Goal: Transaction & Acquisition: Book appointment/travel/reservation

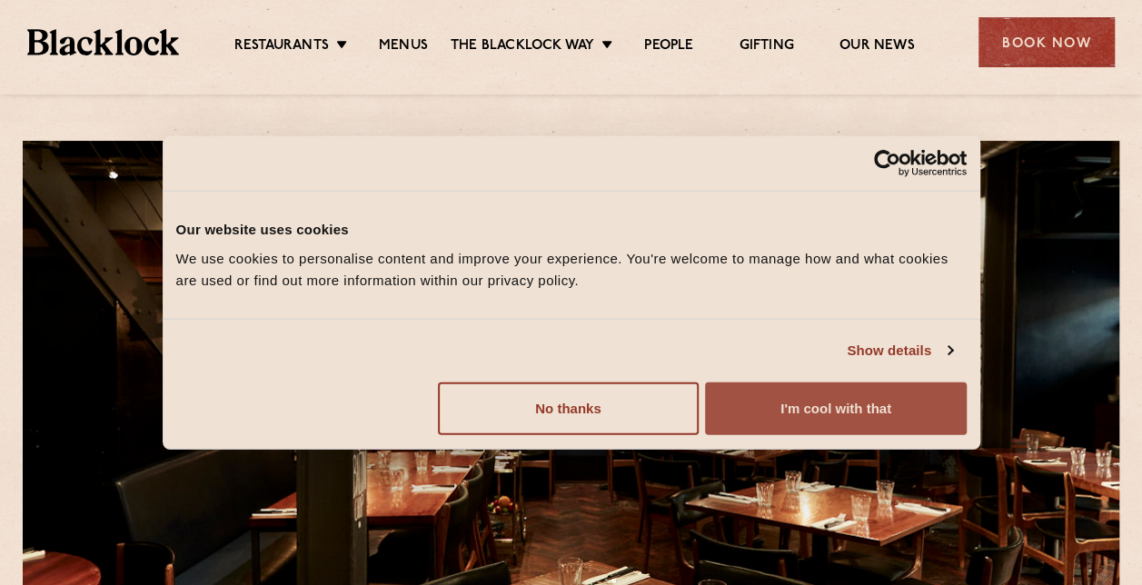
click at [774, 403] on button "I'm cool with that" at bounding box center [835, 408] width 261 height 53
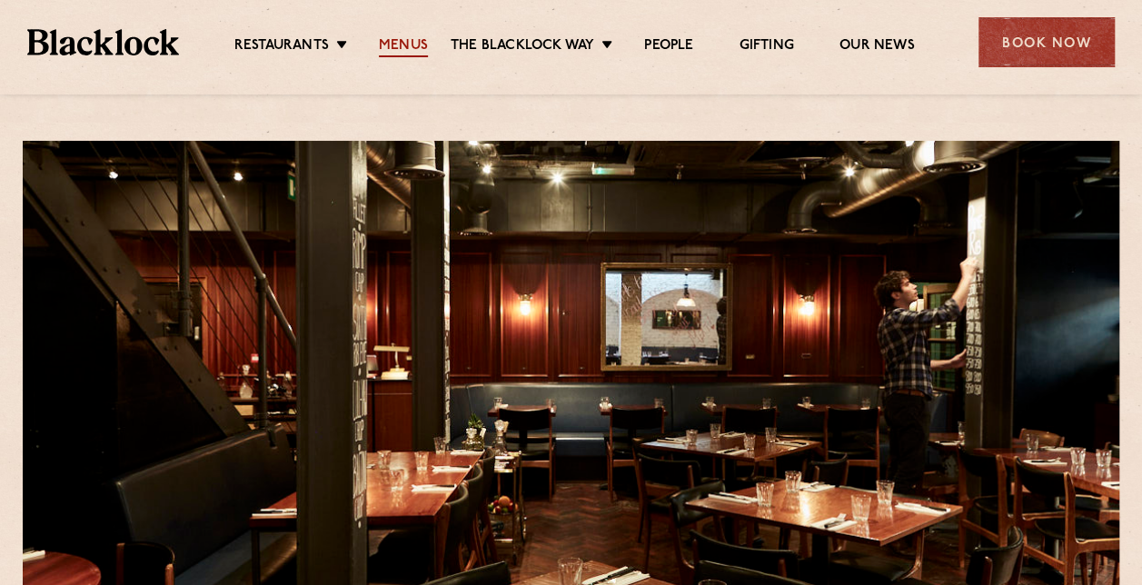
click at [409, 45] on link "Menus" at bounding box center [403, 47] width 49 height 20
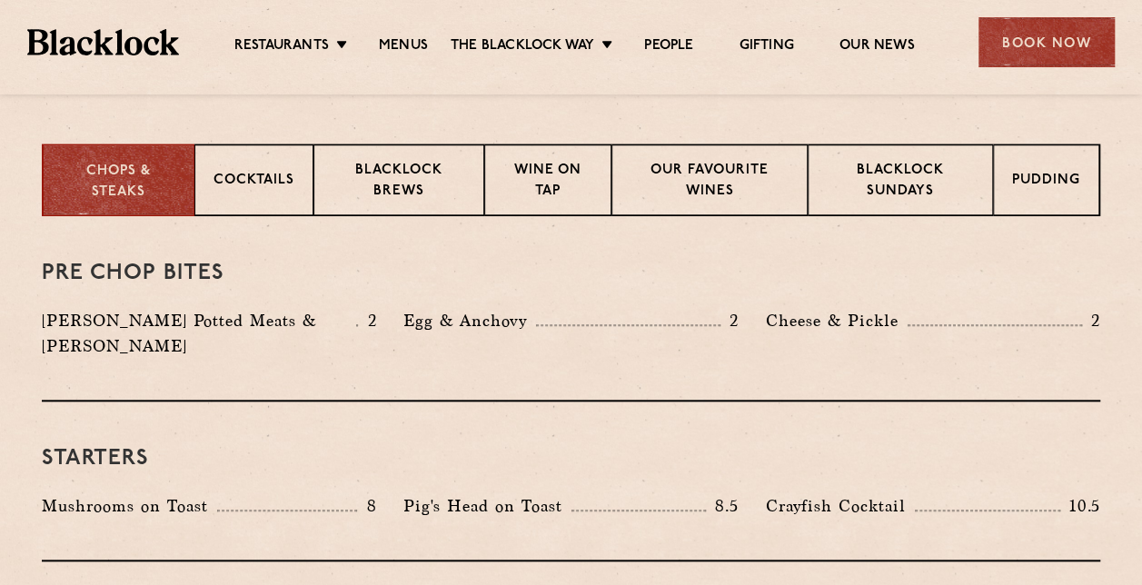
scroll to position [693, 0]
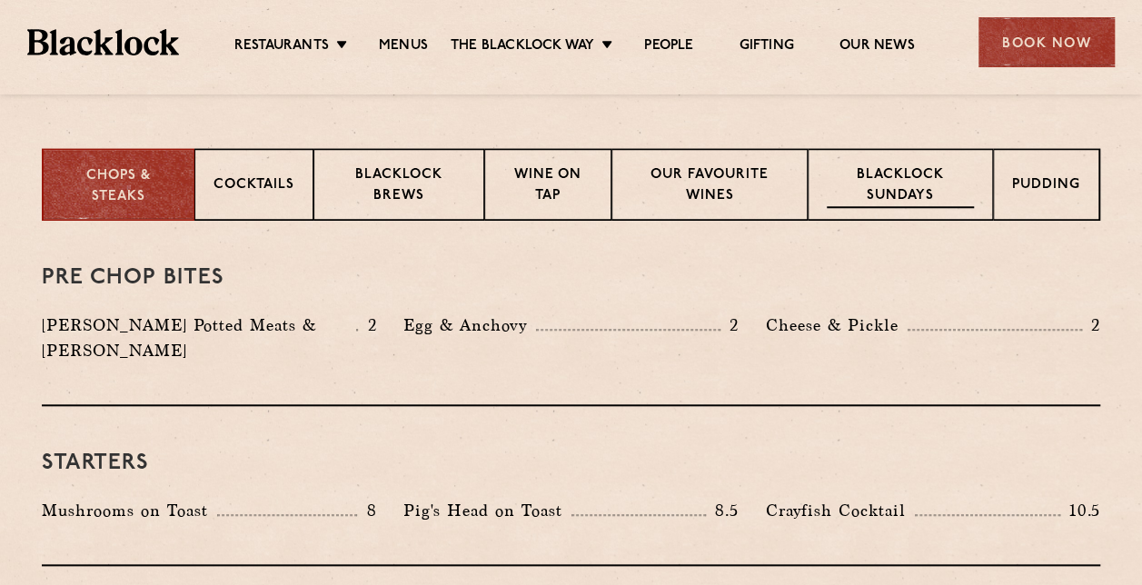
click at [889, 182] on p "Blacklock Sundays" at bounding box center [900, 186] width 147 height 43
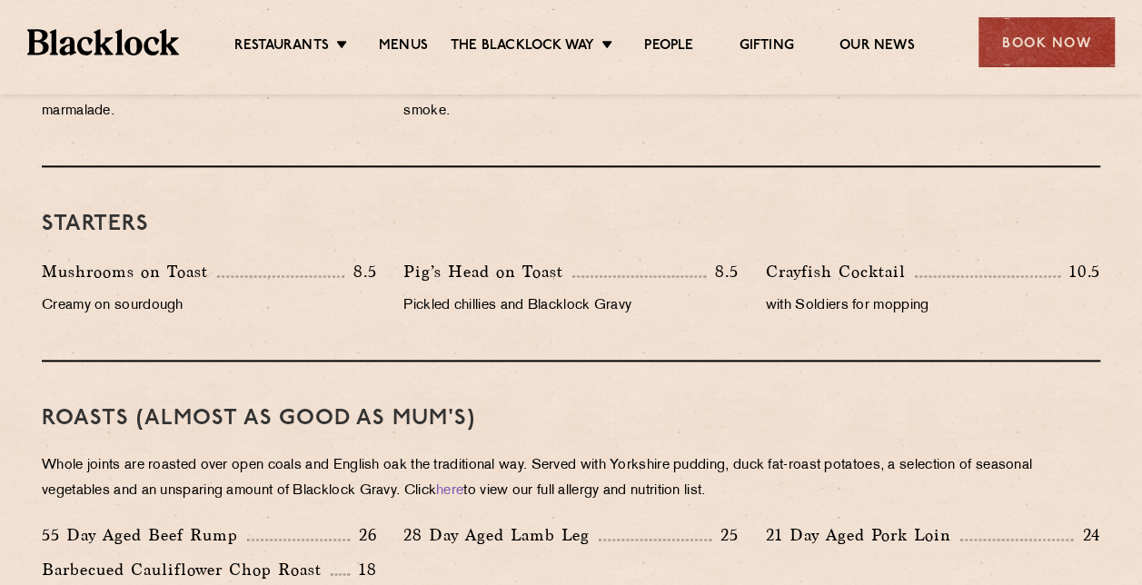
scroll to position [1007, 0]
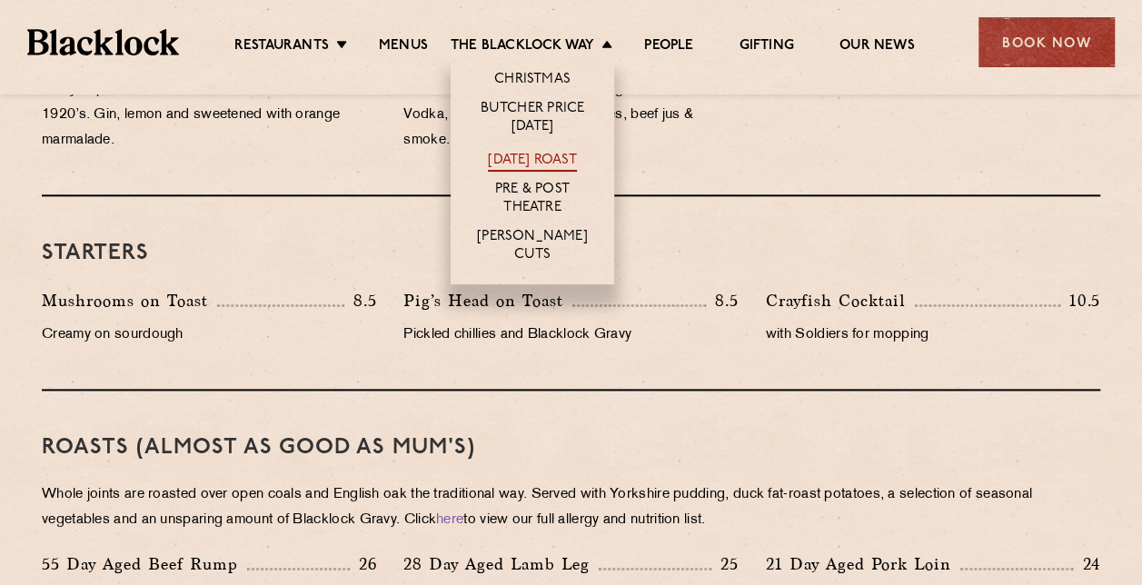
click at [521, 152] on link "[DATE] Roast" at bounding box center [532, 162] width 88 height 20
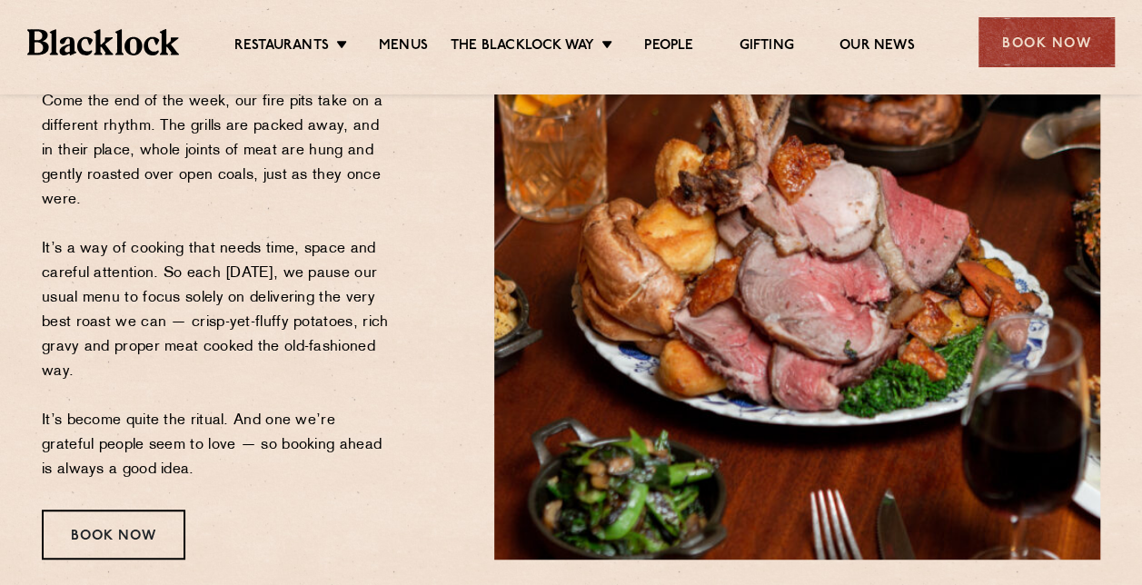
scroll to position [305, 0]
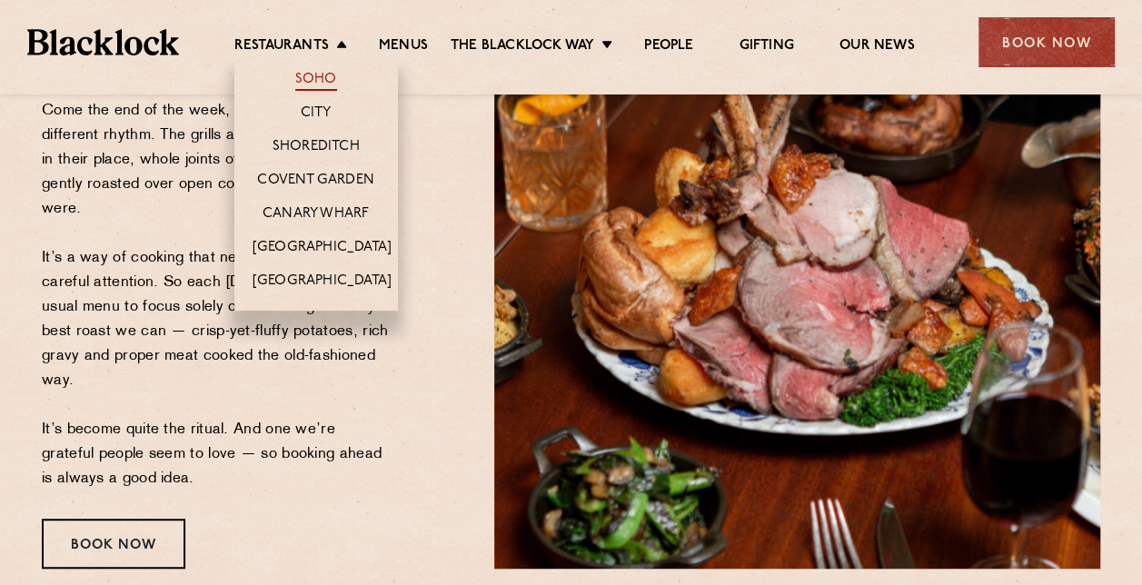
click at [318, 76] on link "Soho" at bounding box center [316, 81] width 42 height 20
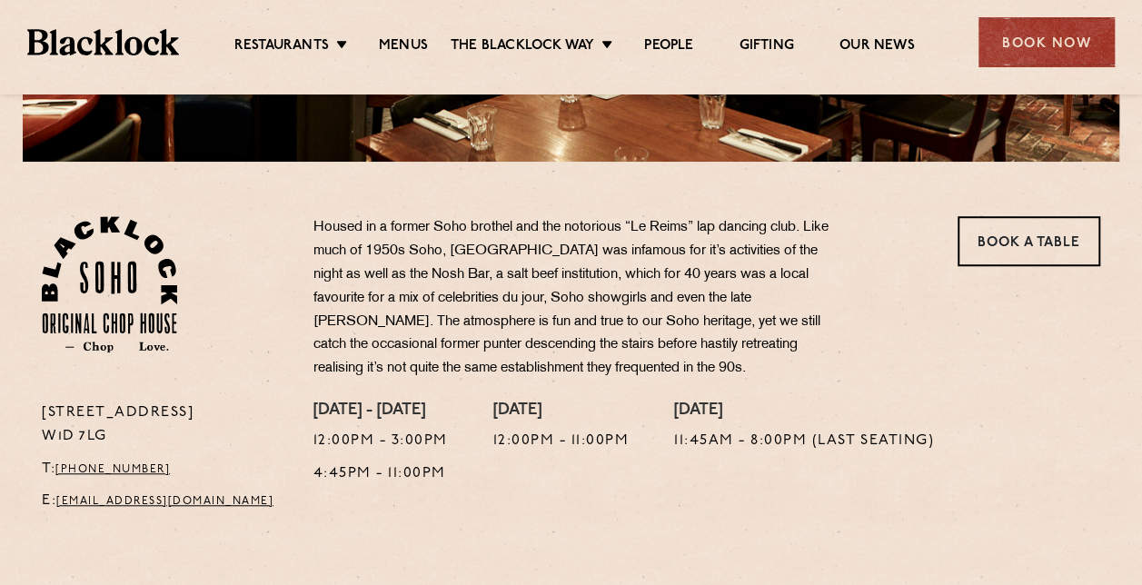
scroll to position [552, 0]
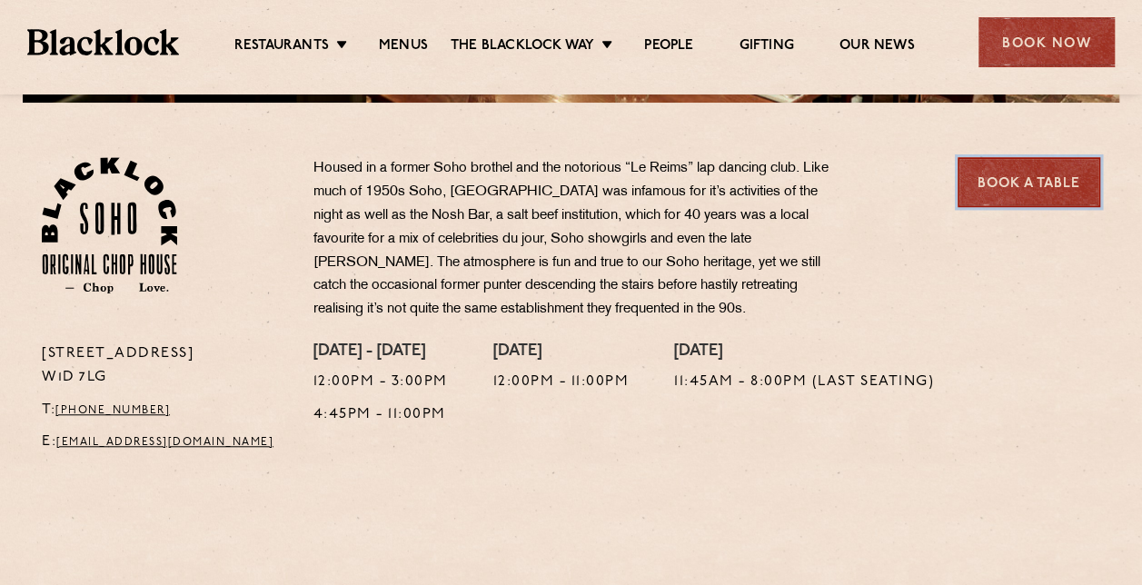
click at [1018, 183] on link "Book a Table" at bounding box center [1029, 182] width 143 height 50
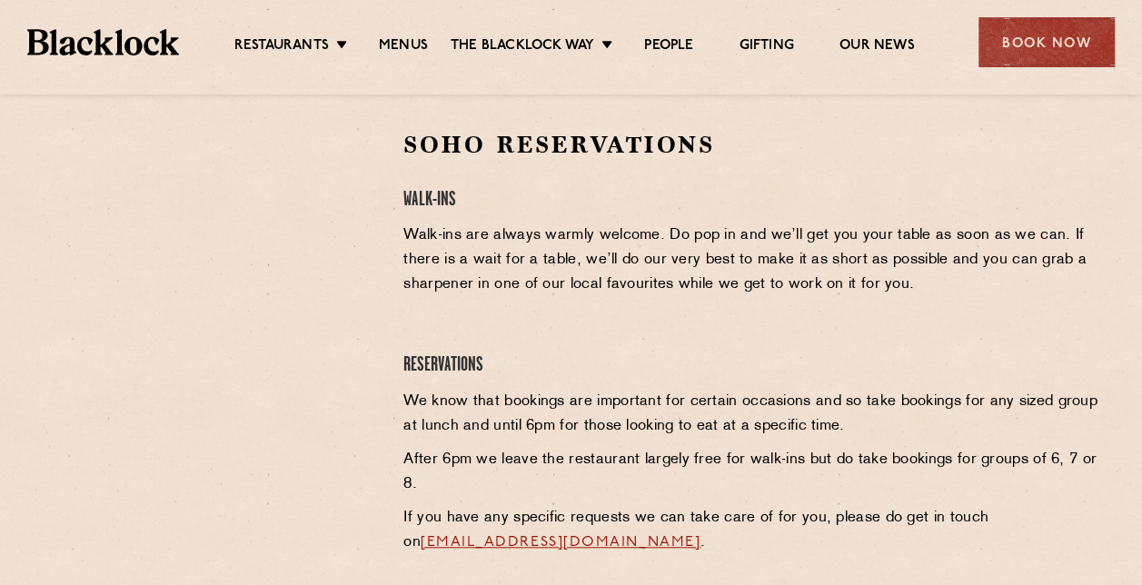
scroll to position [578, 0]
